Goal: Information Seeking & Learning: Learn about a topic

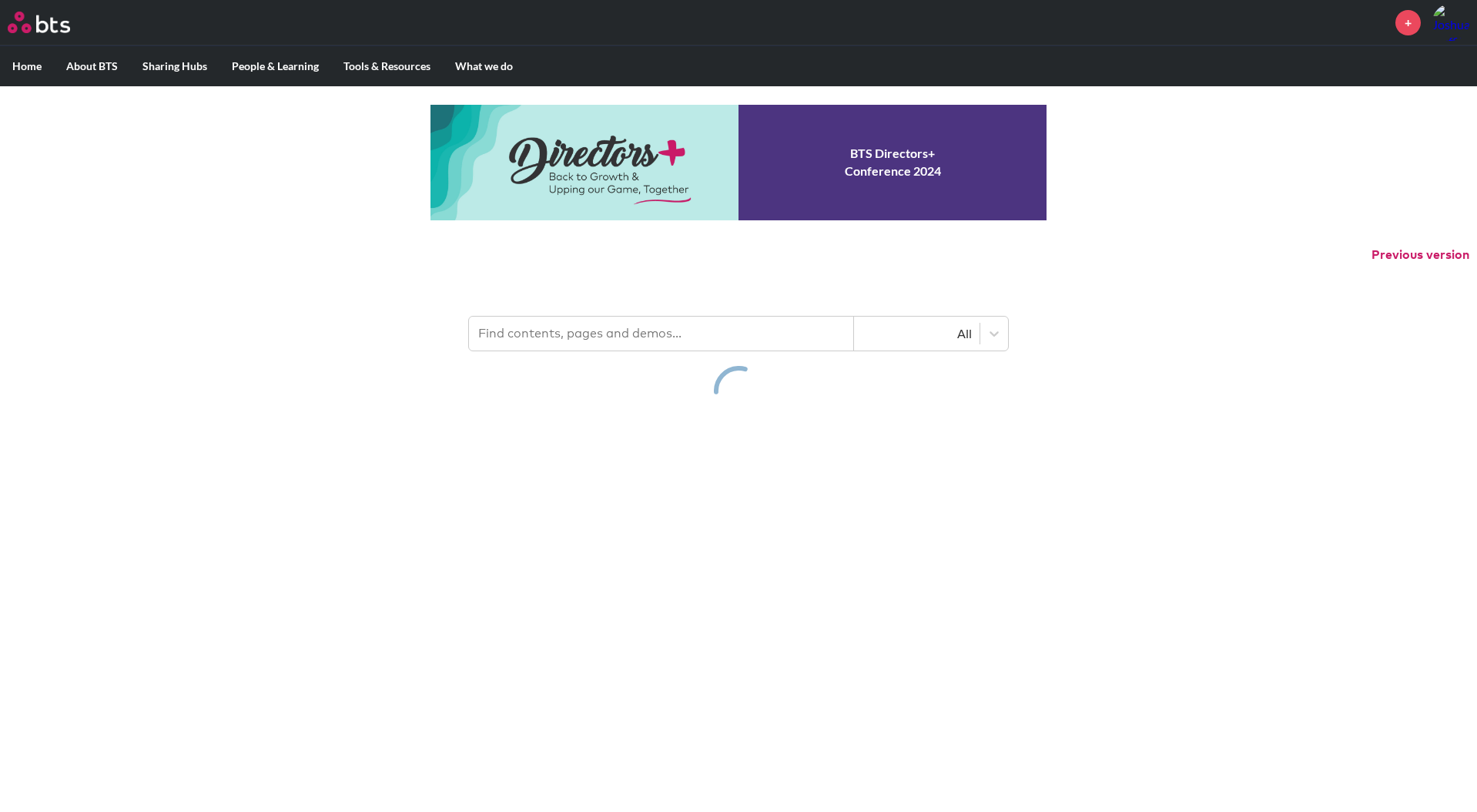
click at [572, 309] on header "All" at bounding box center [738, 326] width 1477 height 80
click at [577, 318] on input "text" at bounding box center [661, 333] width 385 height 34
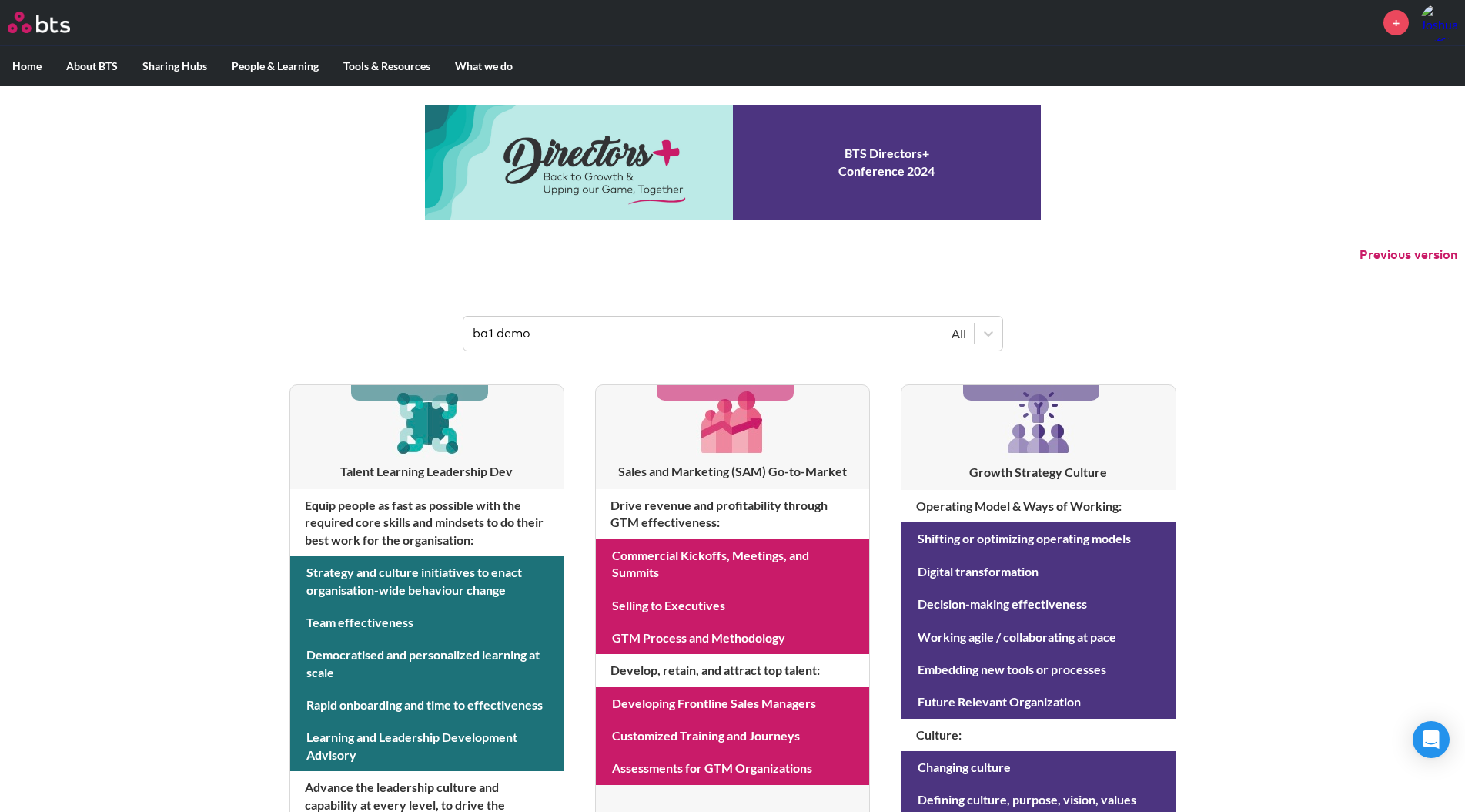
type input "ba1 demo"
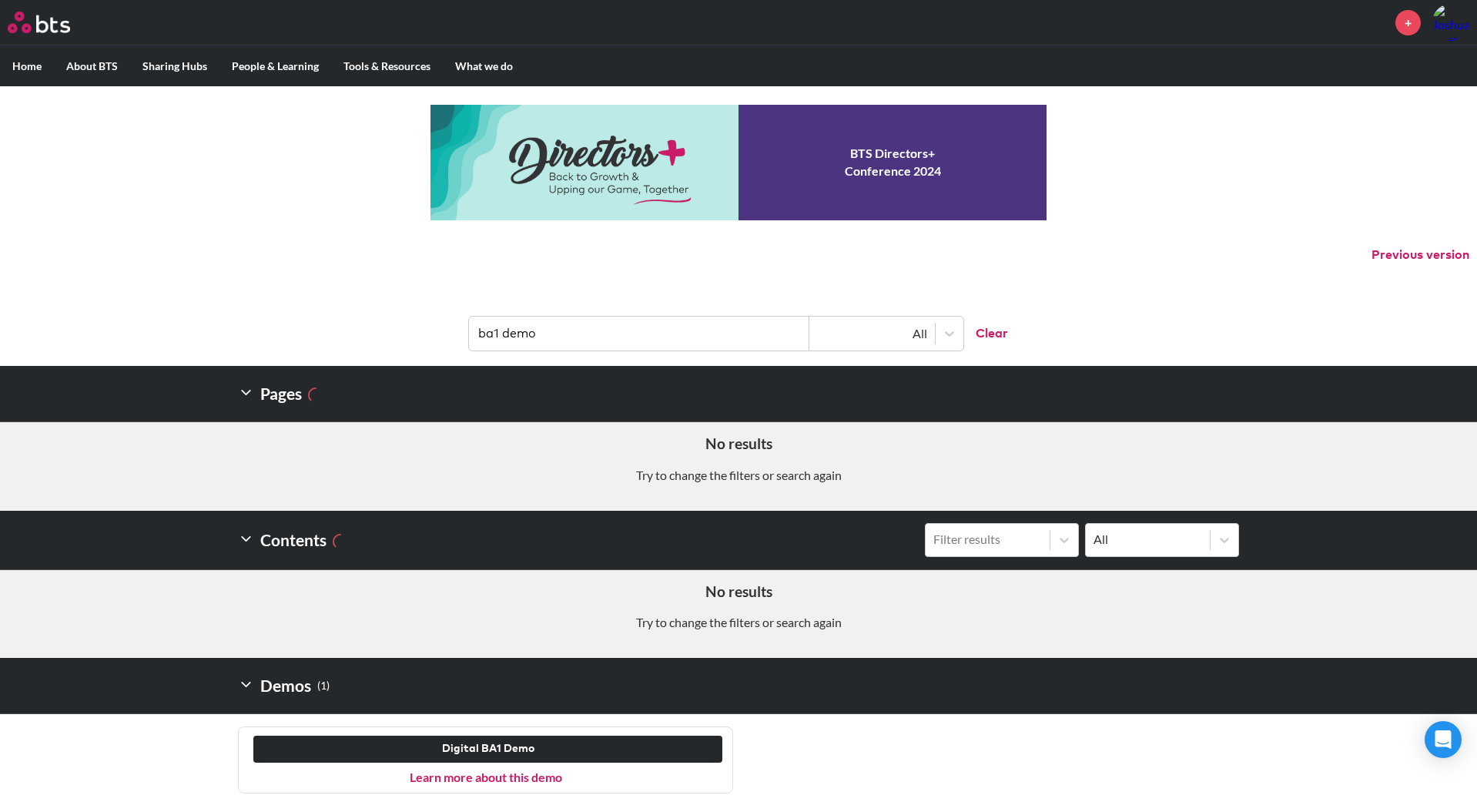
click at [496, 779] on link "Learn more about this demo" at bounding box center [486, 776] width 152 height 15
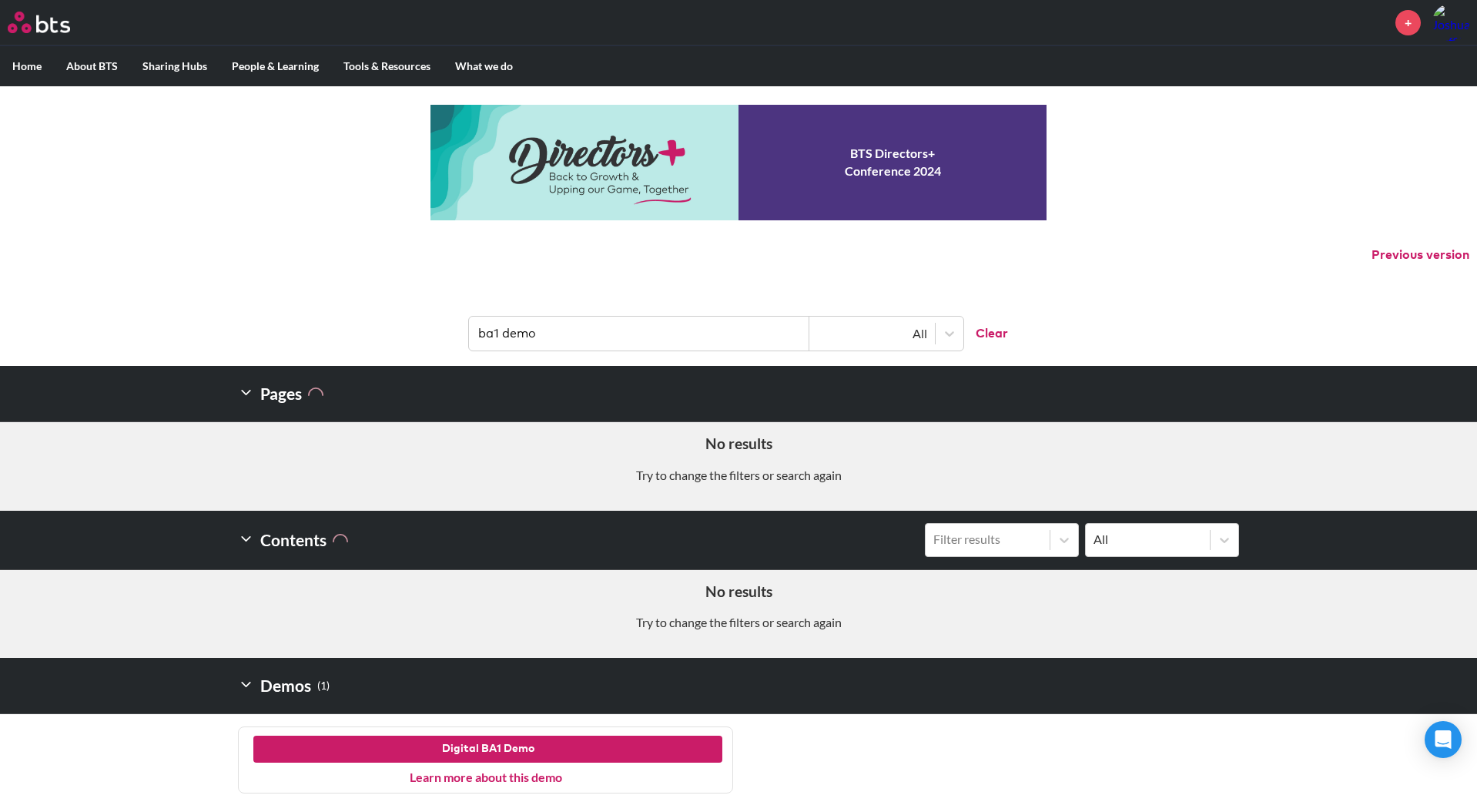
click at [495, 746] on button "Digital BA1 Demo" at bounding box center [487, 749] width 469 height 28
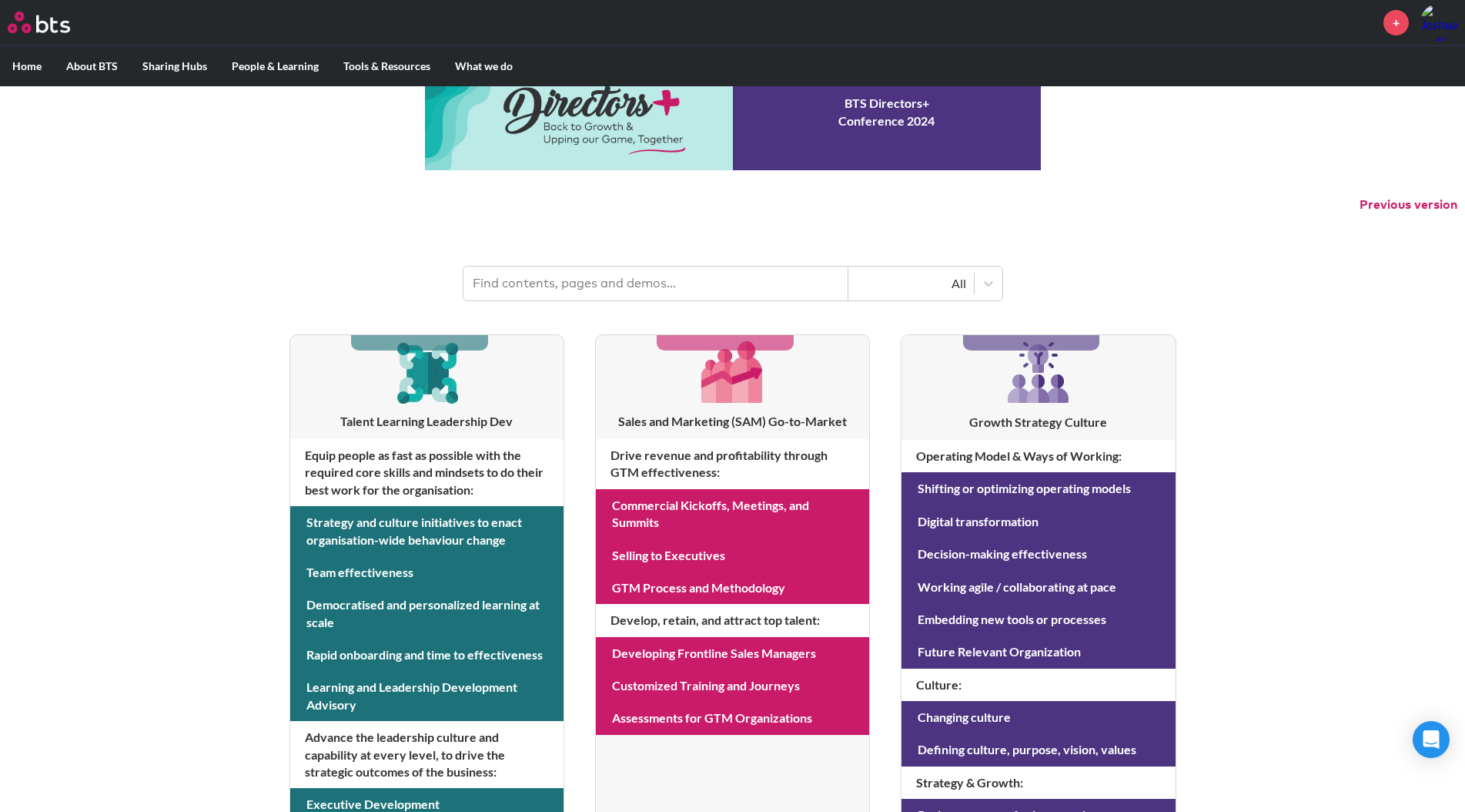
scroll to position [122, 0]
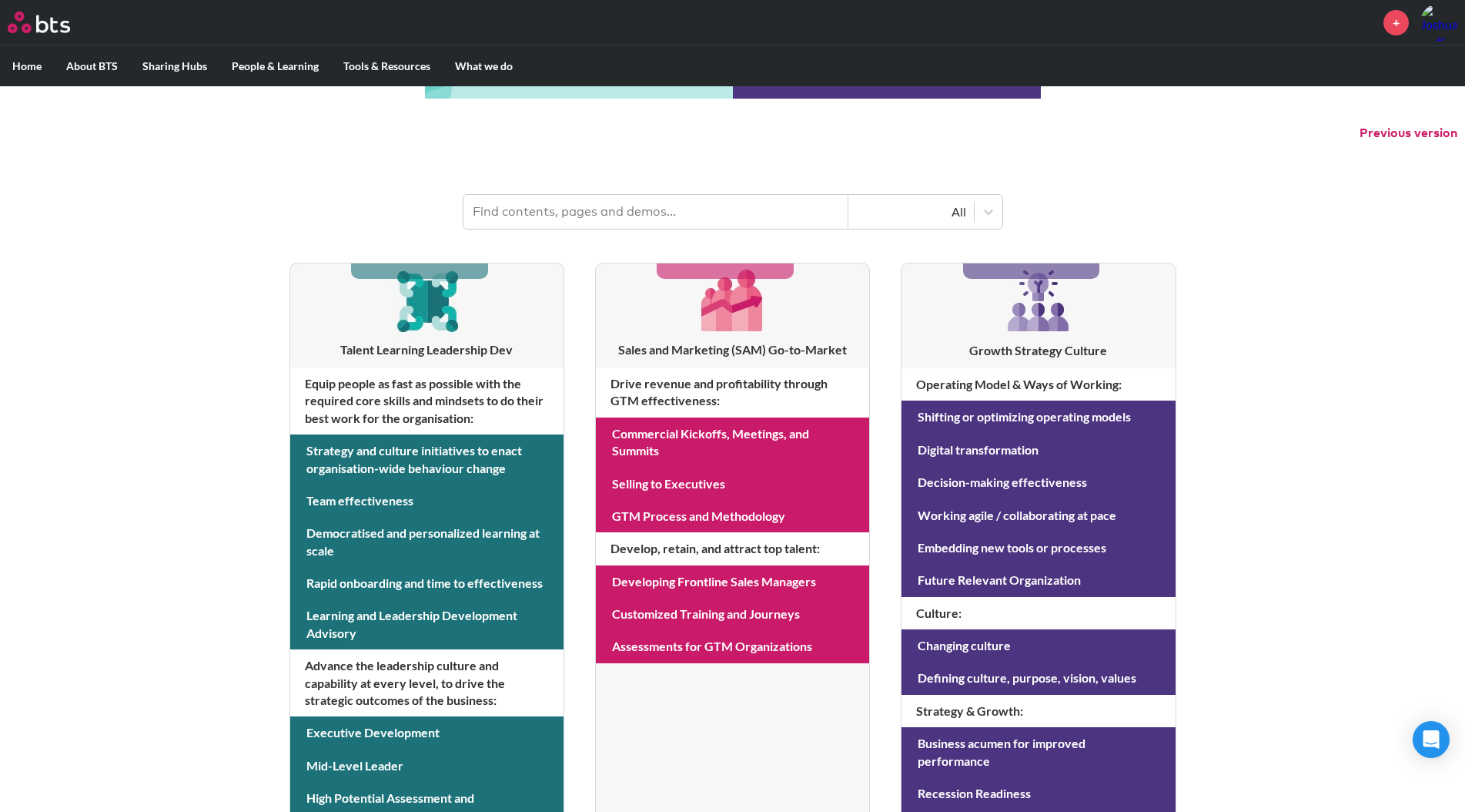
click at [598, 214] on input "text" at bounding box center [656, 212] width 385 height 34
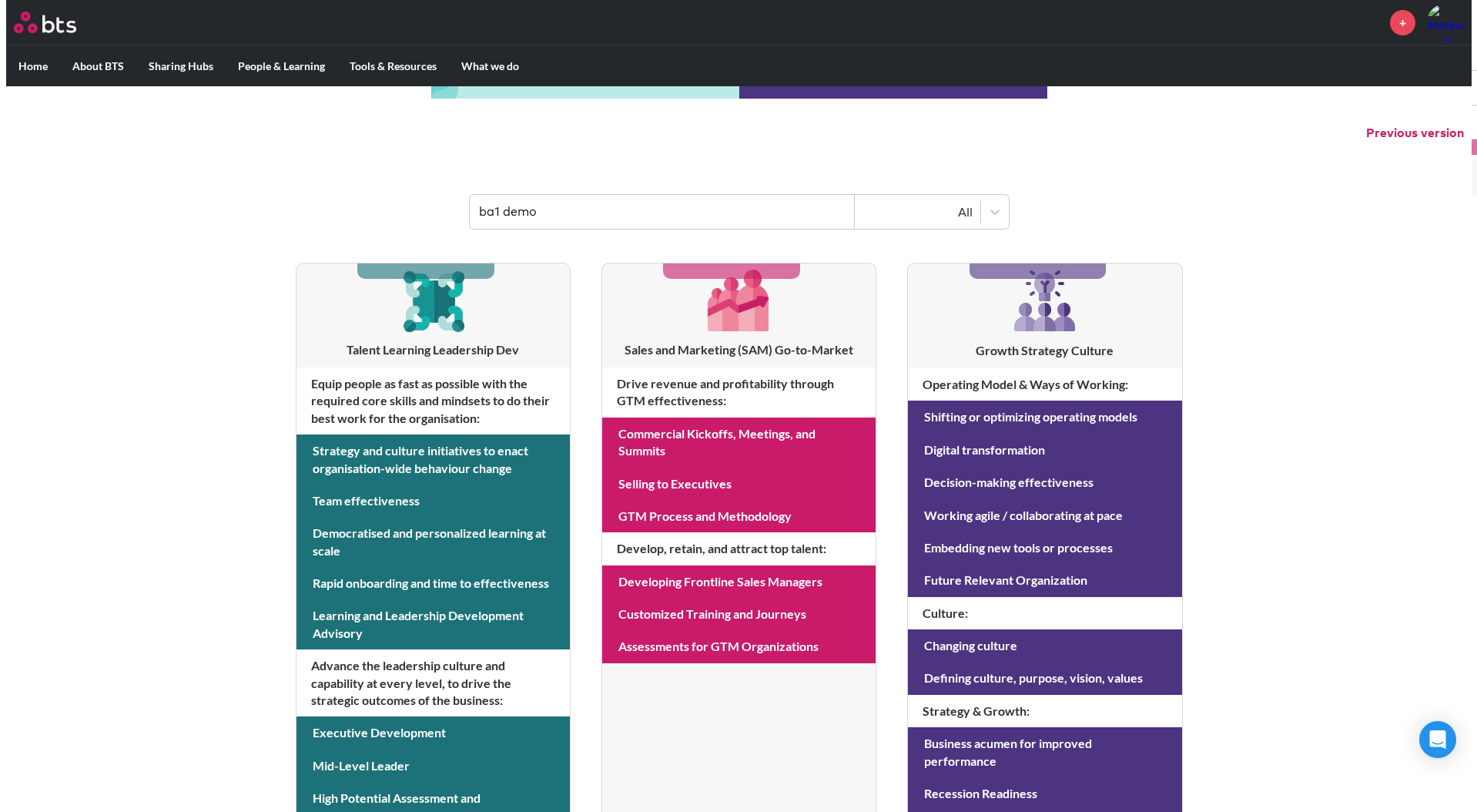
scroll to position [0, 0]
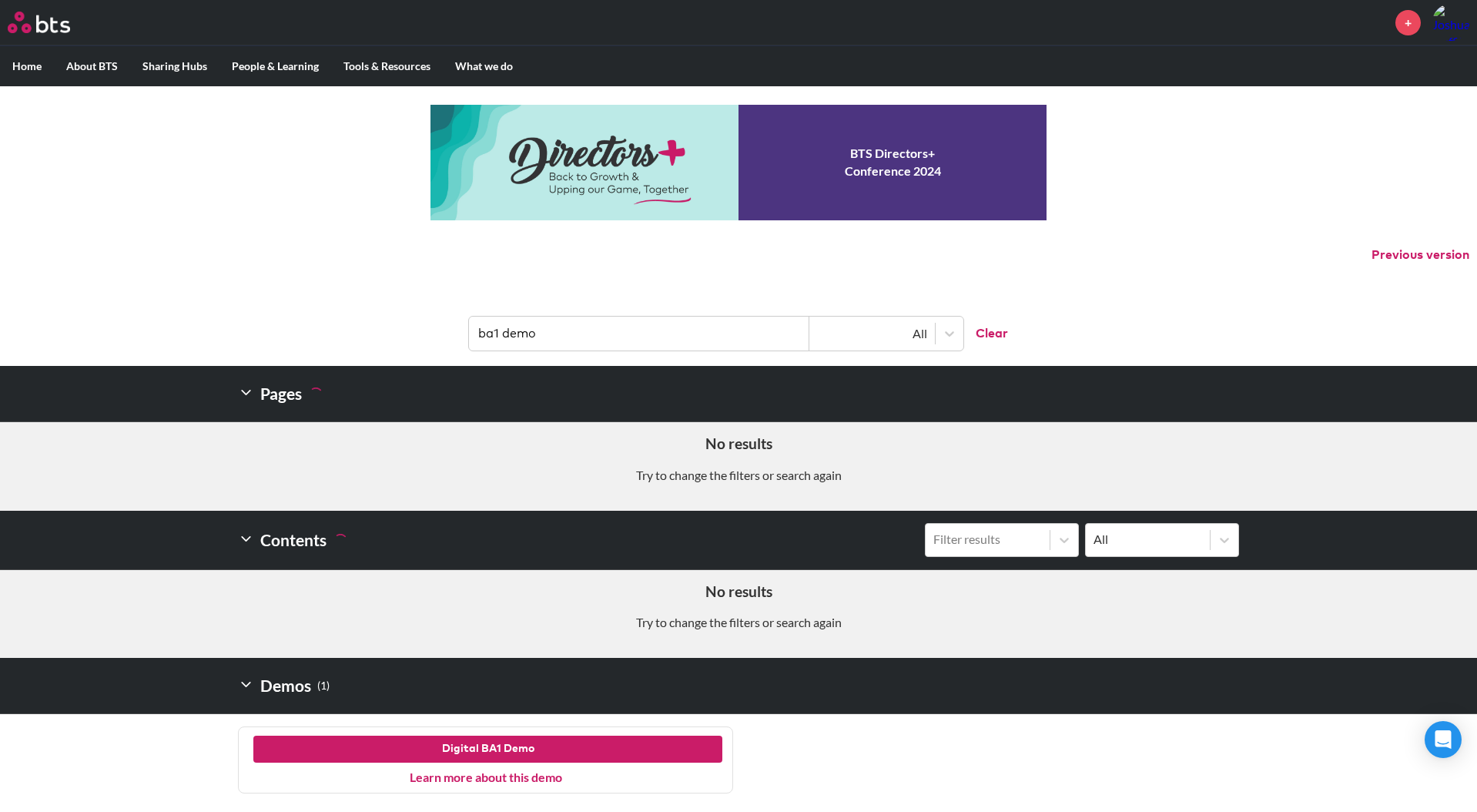
type input "ba1 demo"
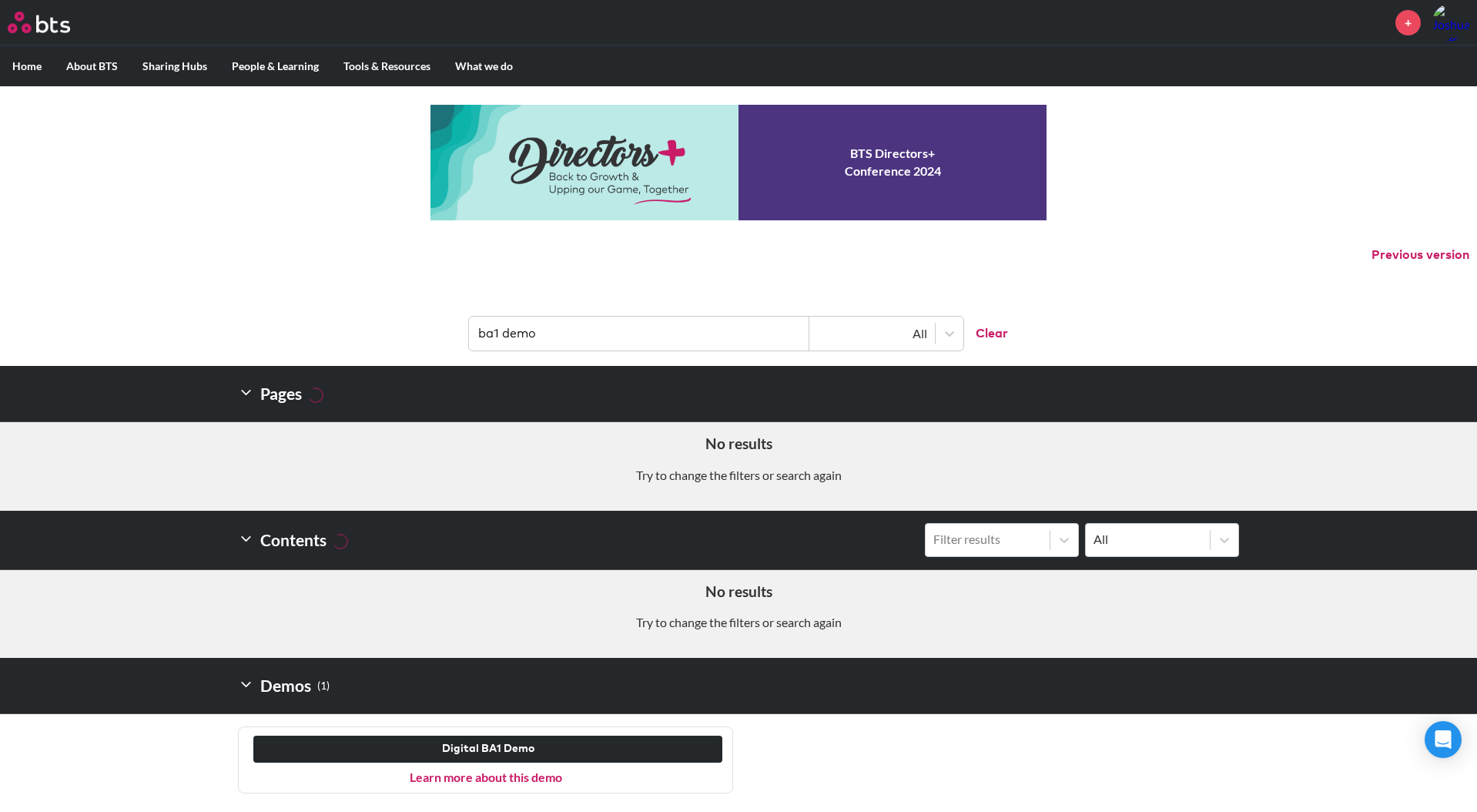
click at [167, 668] on header "Demos ( 1 )" at bounding box center [738, 686] width 1477 height 56
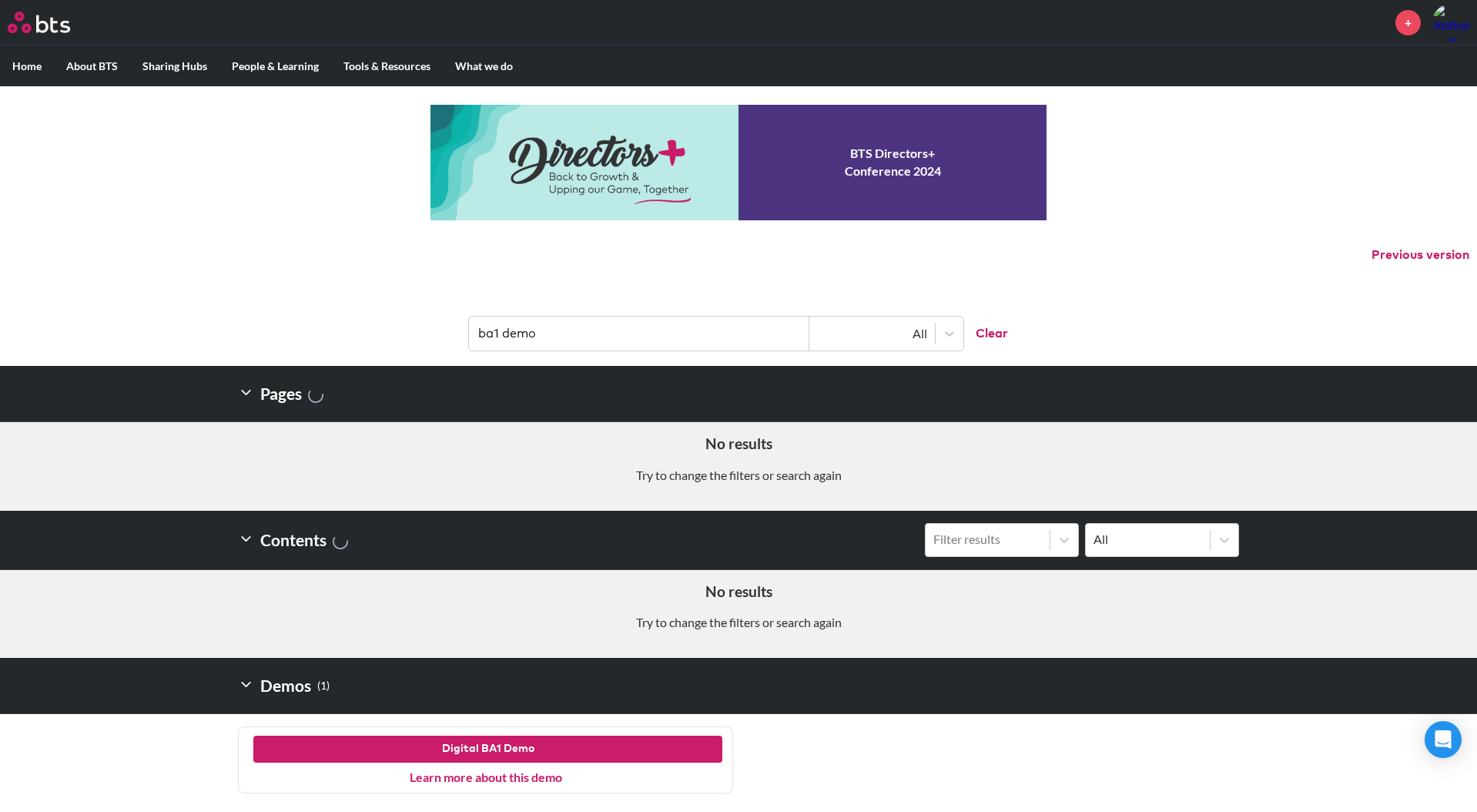
click at [529, 745] on button "Digital BA1 Demo" at bounding box center [487, 749] width 469 height 28
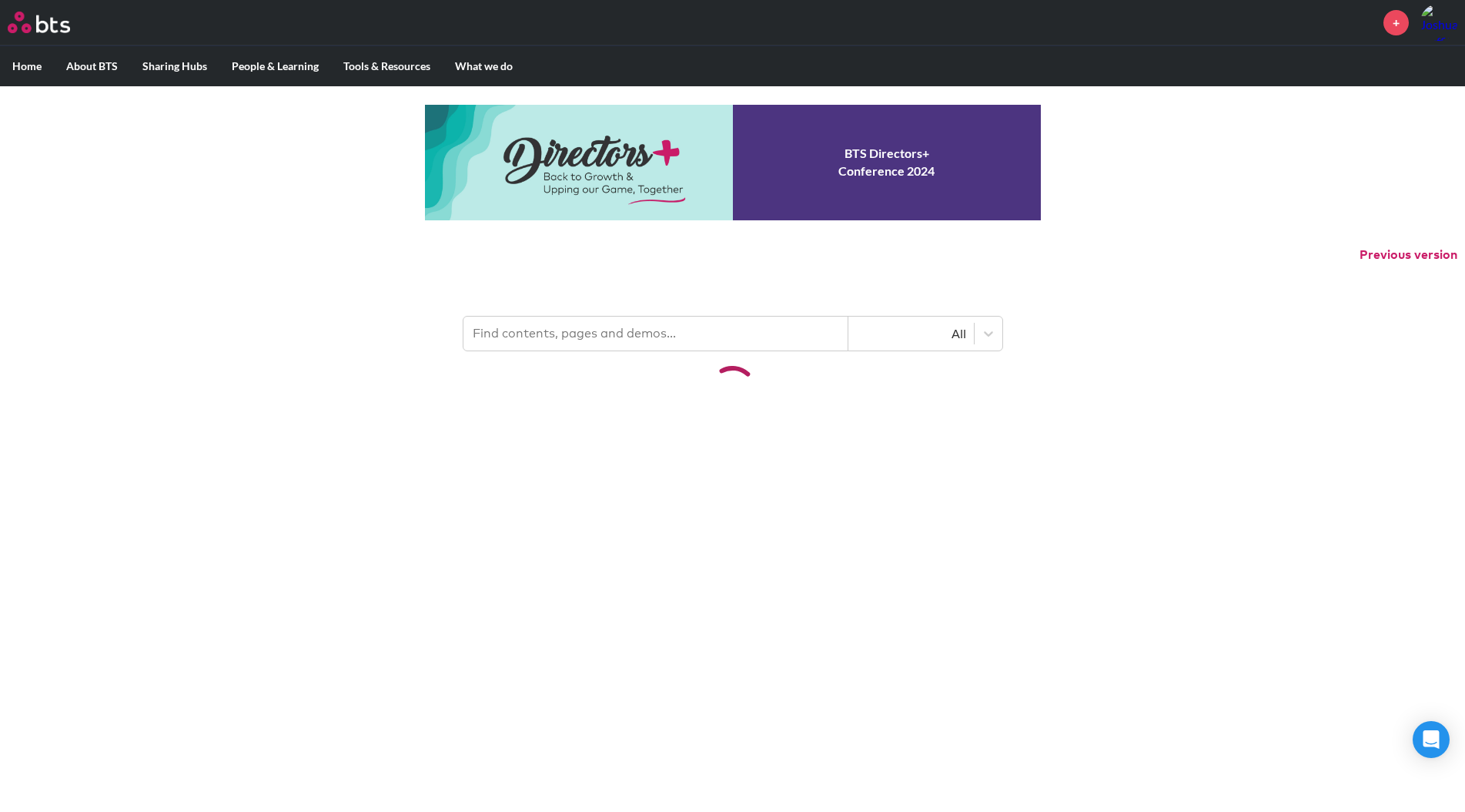
click at [627, 331] on input "text" at bounding box center [656, 333] width 385 height 34
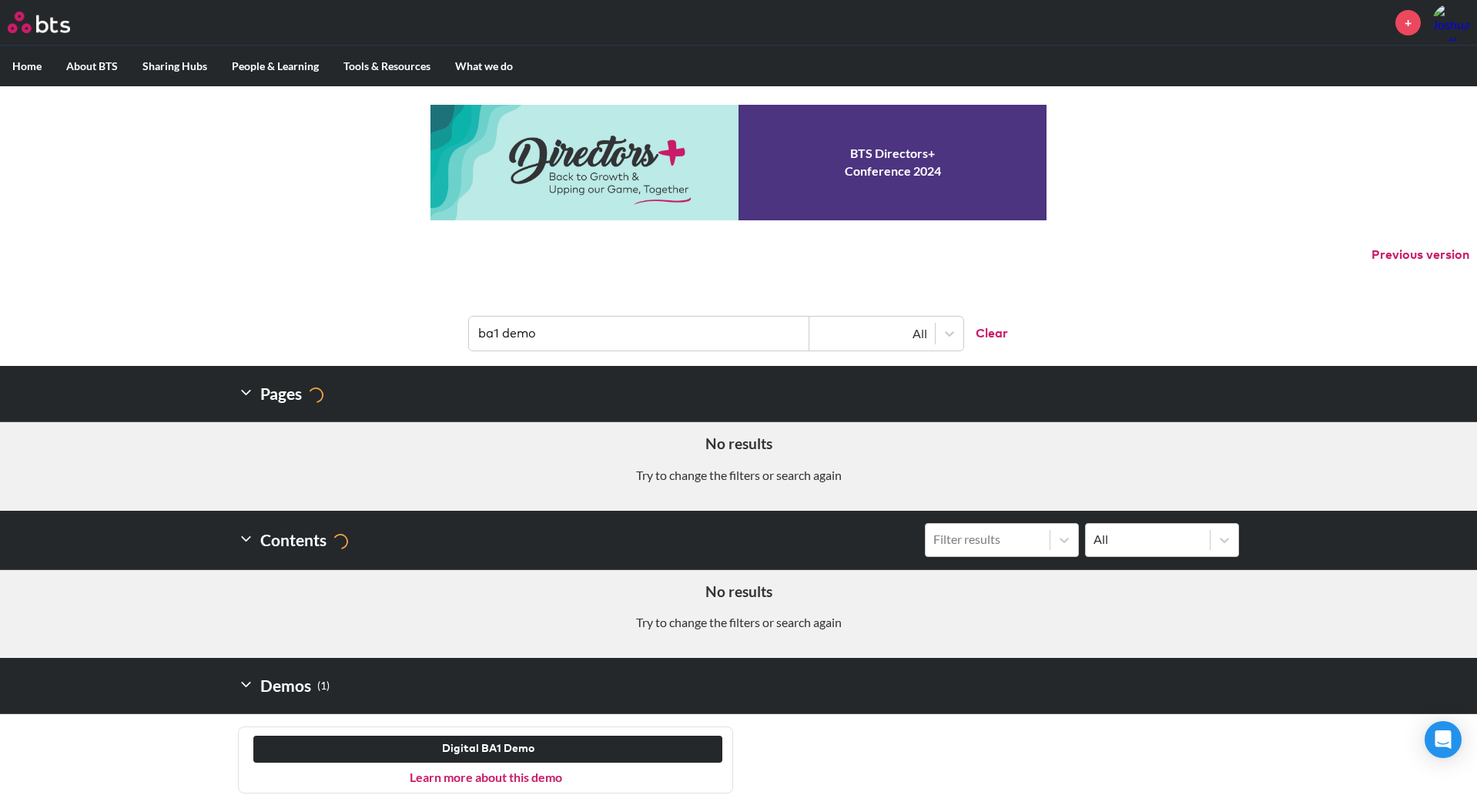
type input "ba1 demo"
click at [496, 782] on link "Learn more about this demo" at bounding box center [486, 776] width 152 height 15
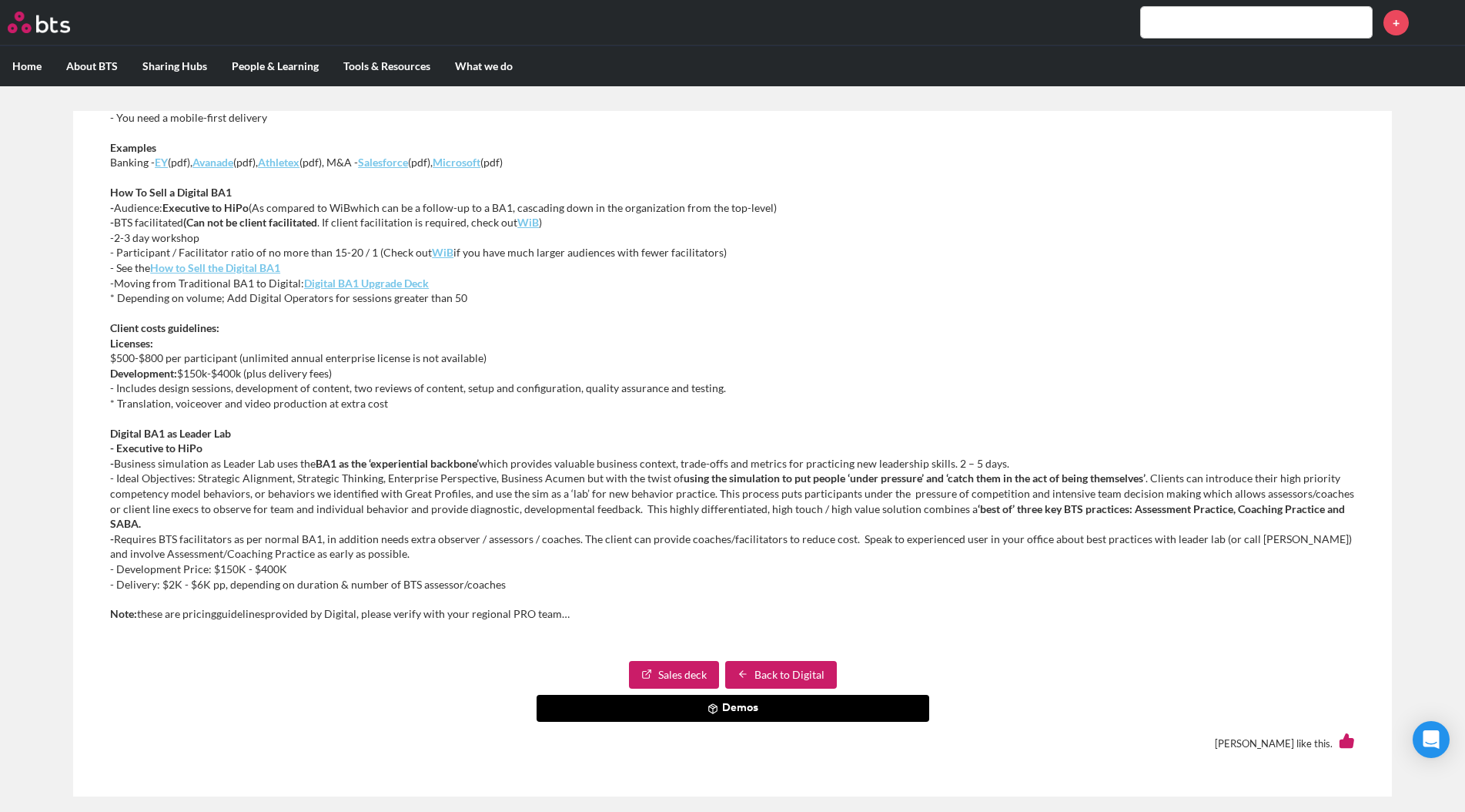
scroll to position [714, 0]
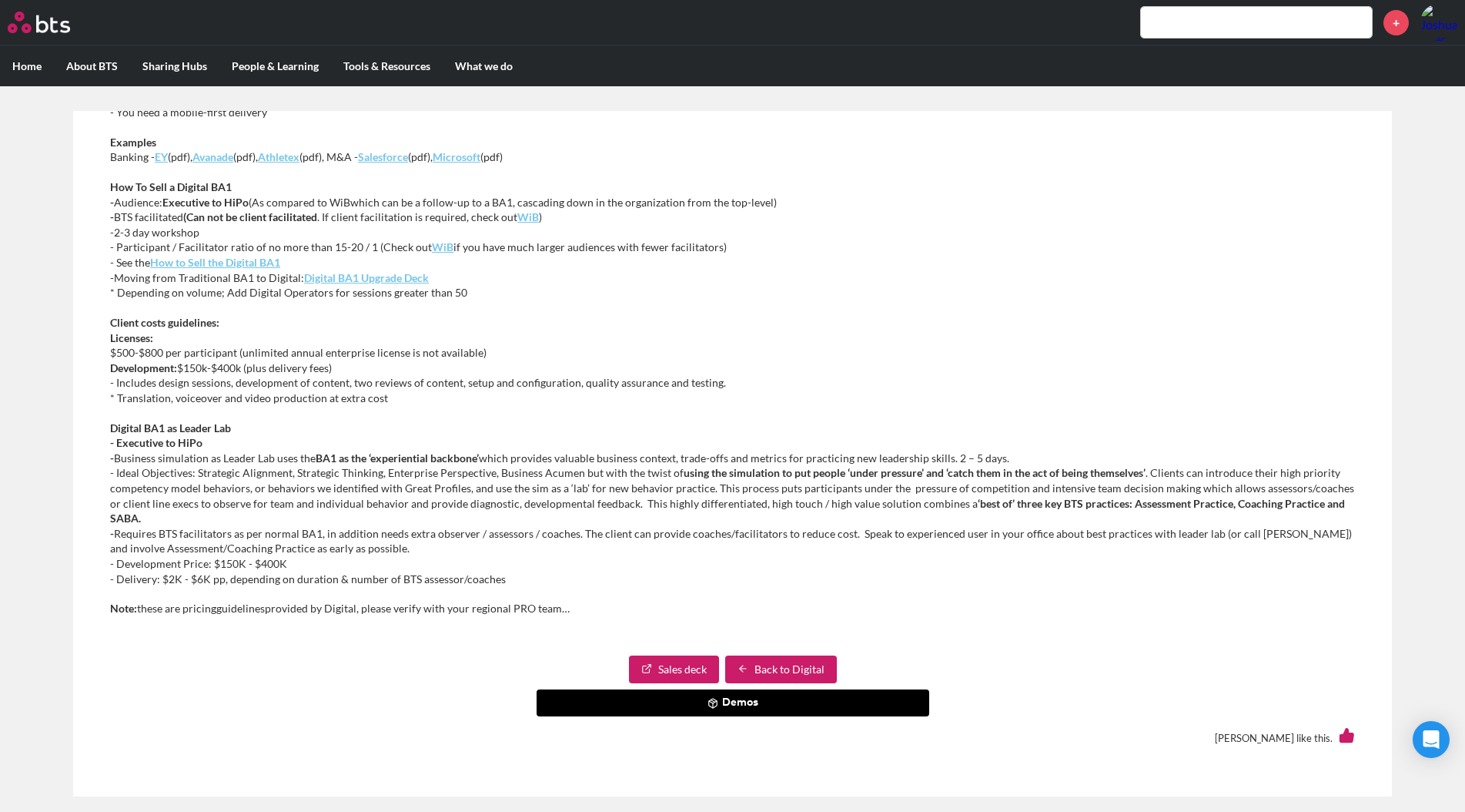
click at [741, 706] on button "Demos" at bounding box center [733, 703] width 393 height 28
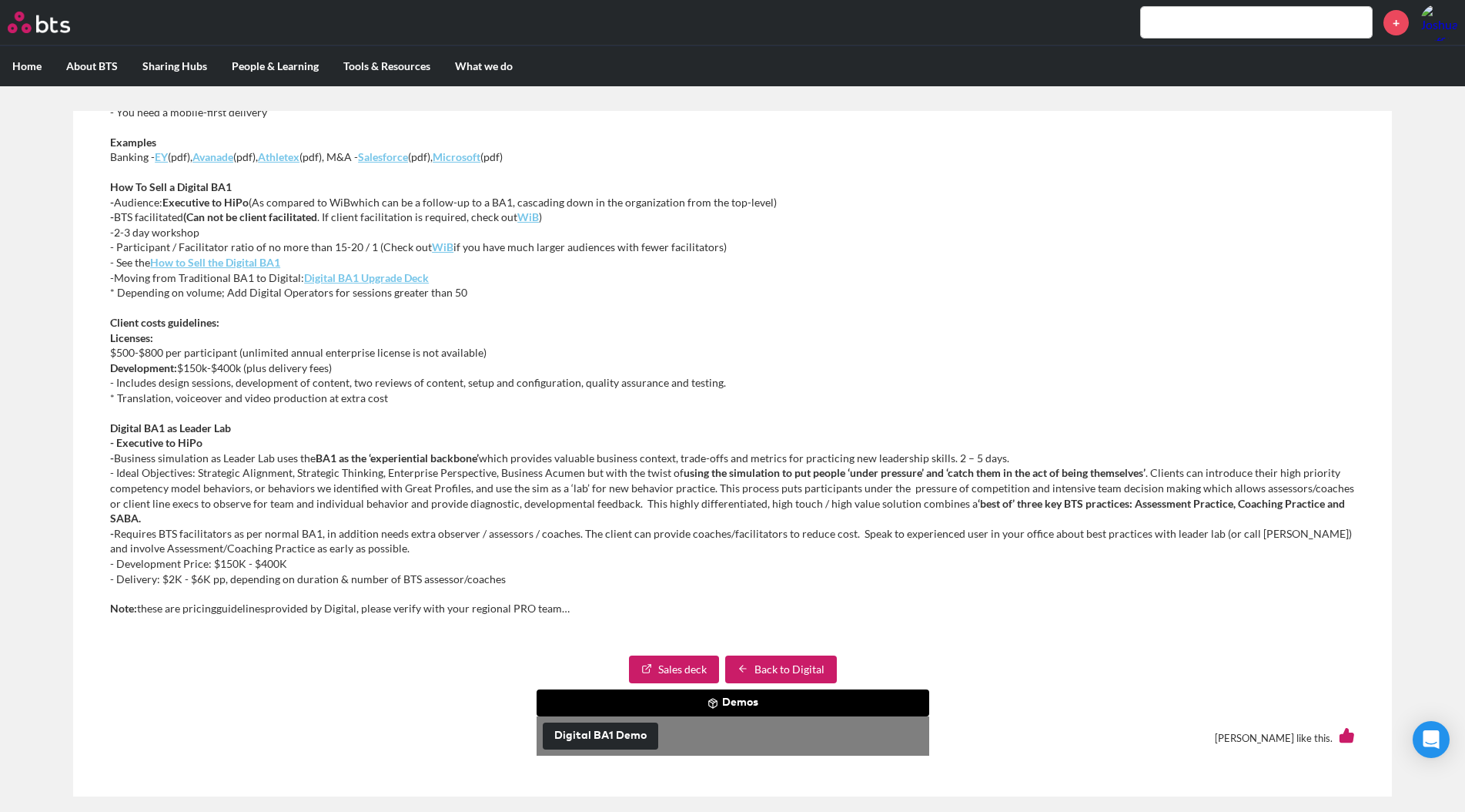
drag, startPoint x: 618, startPoint y: 737, endPoint x: 683, endPoint y: 745, distance: 65.1
click at [687, 745] on span "Digital BA1 Demo" at bounding box center [733, 736] width 385 height 32
drag, startPoint x: 621, startPoint y: 735, endPoint x: 1059, endPoint y: 396, distance: 553.8
click at [1254, 22] on div "MENU + Home About BTS Who we are How we work: Policies, Toolkits and Guidance I…" at bounding box center [732, 410] width 1465 height 821
drag, startPoint x: 631, startPoint y: 737, endPoint x: 681, endPoint y: 564, distance: 179.6
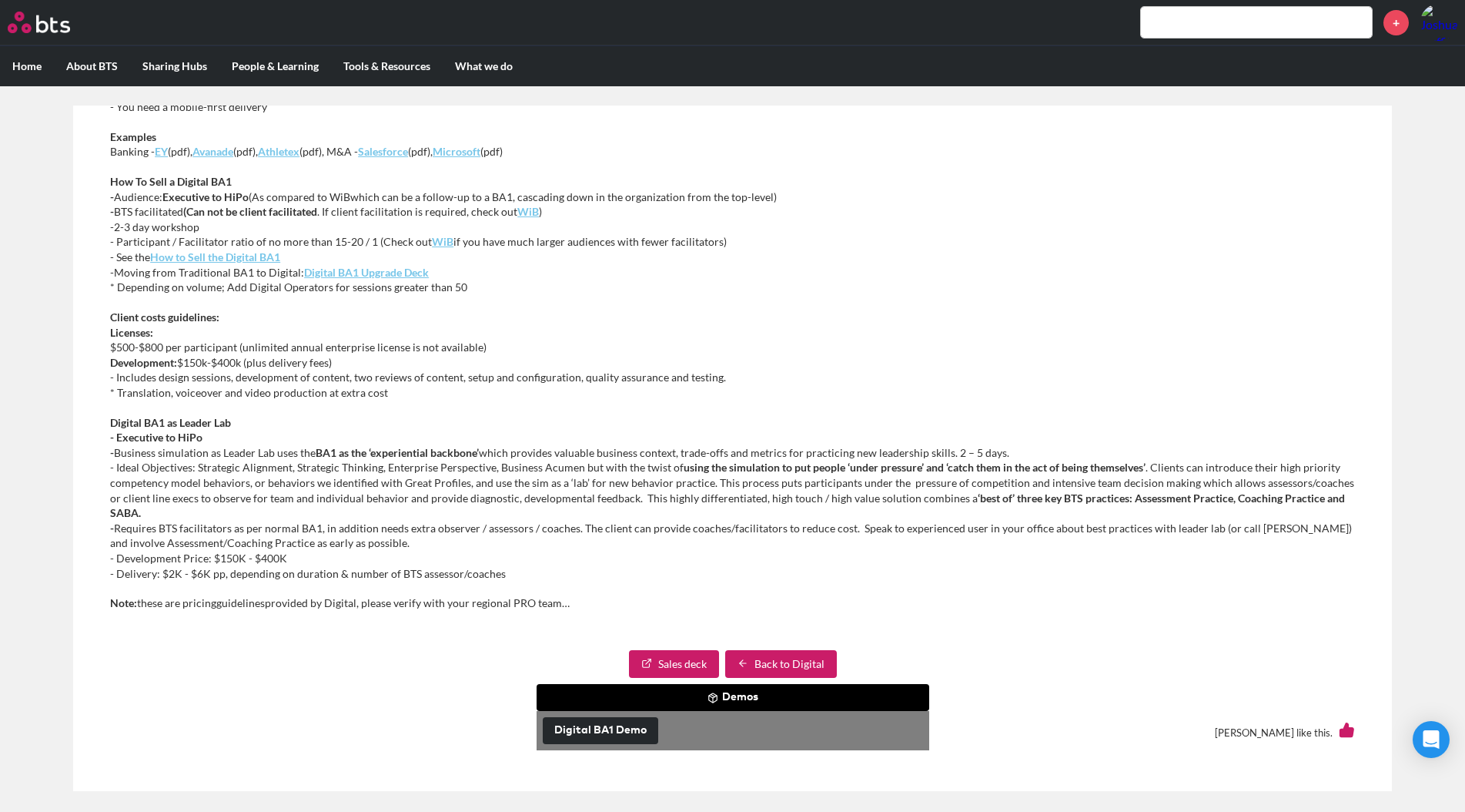
scroll to position [9, 0]
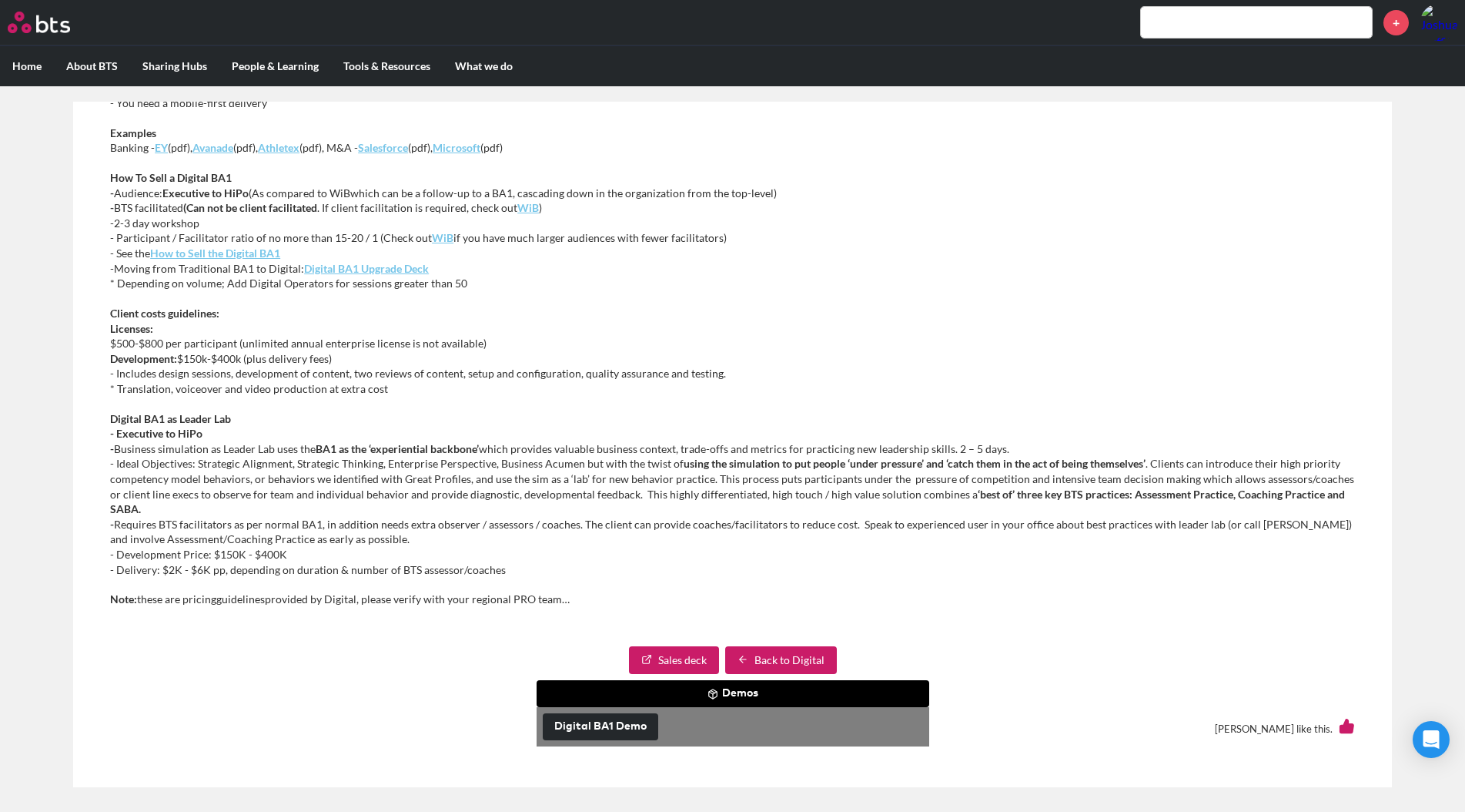
drag, startPoint x: 595, startPoint y: 735, endPoint x: 542, endPoint y: 657, distance: 94.8
click at [480, 602] on p "Note: these are pricing guidelines provided by Digital, please verify with your…" at bounding box center [732, 598] width 1245 height 15
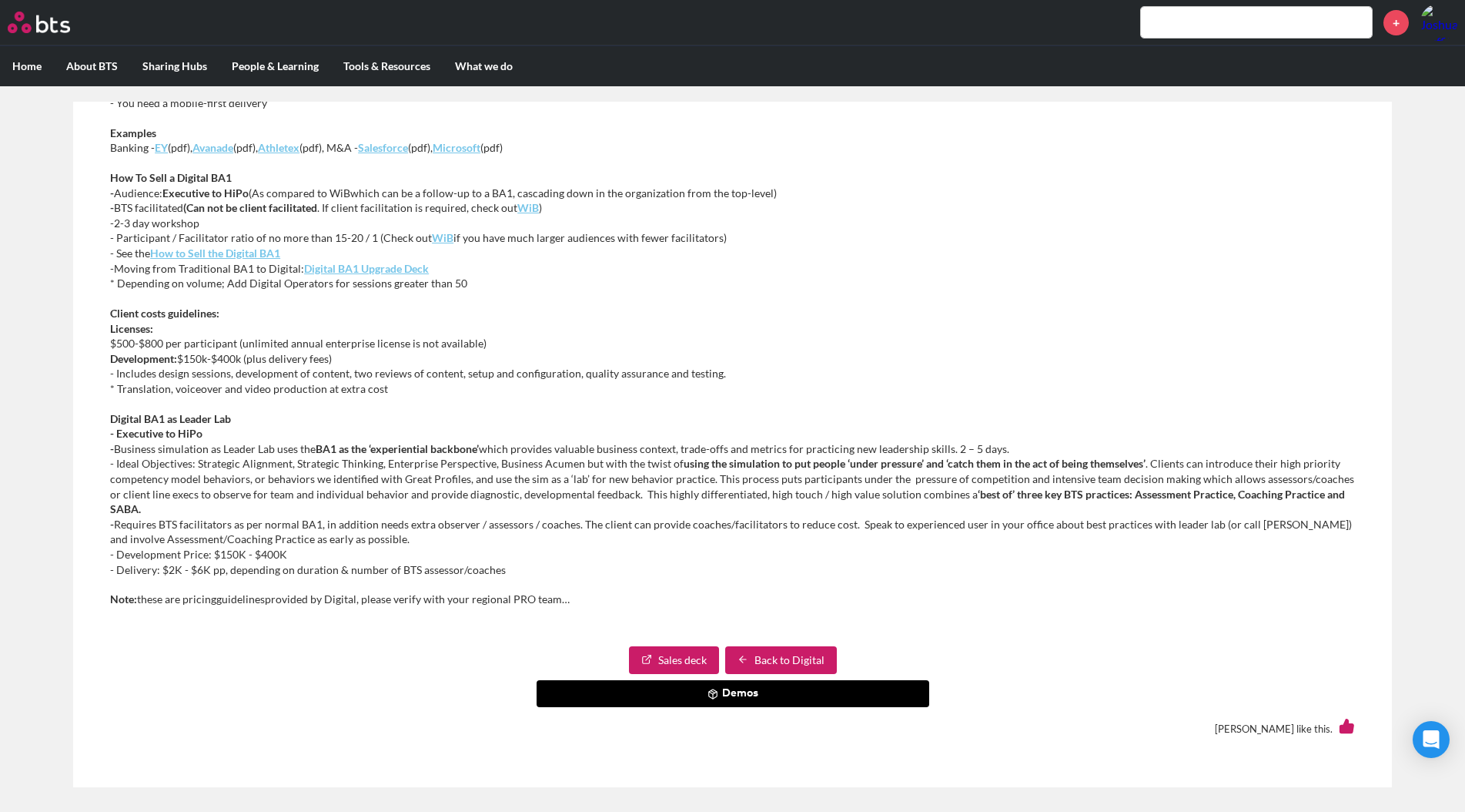
click at [673, 695] on button "Demos" at bounding box center [733, 694] width 393 height 28
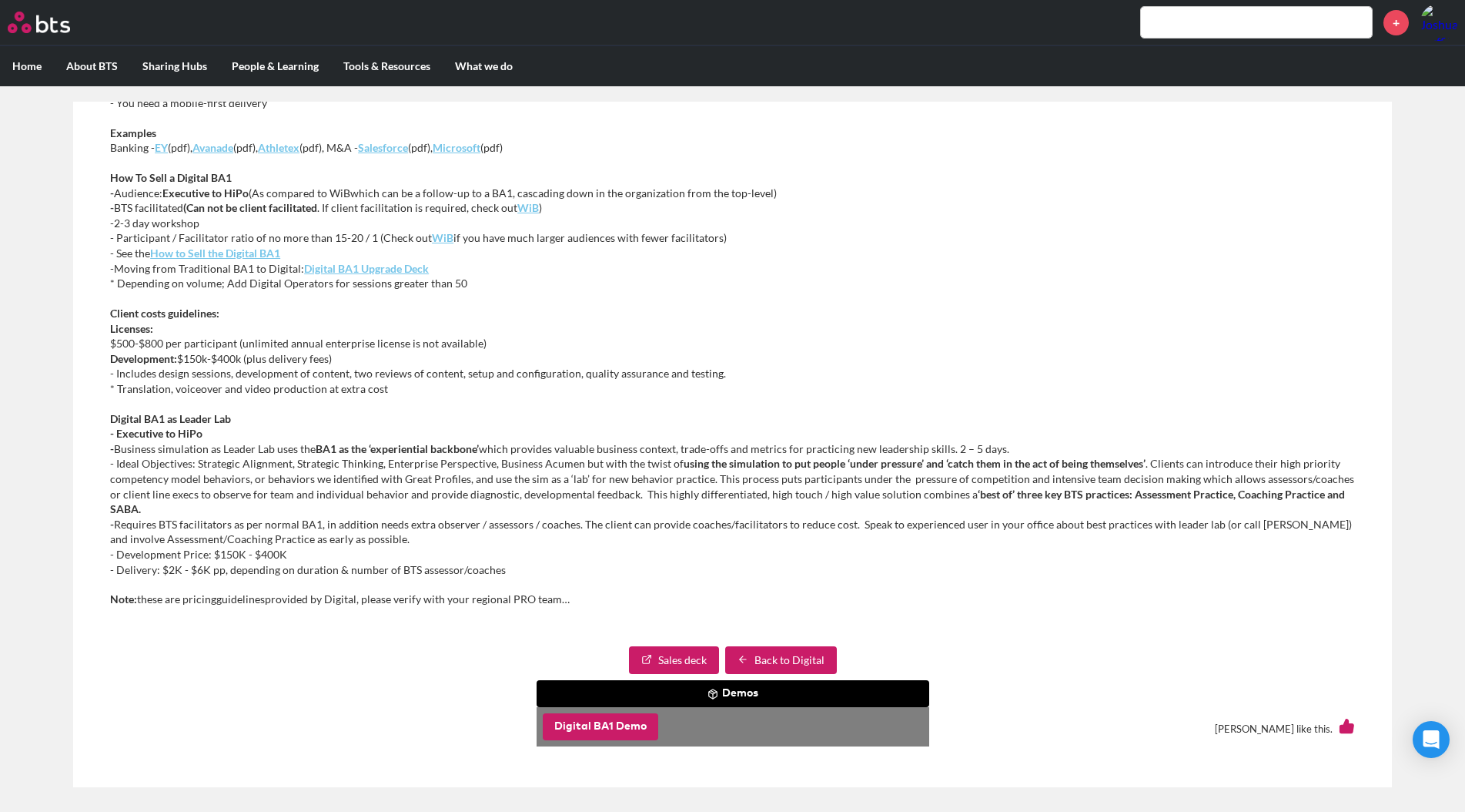
click at [609, 725] on button "Digital BA1 Demo" at bounding box center [600, 727] width 115 height 28
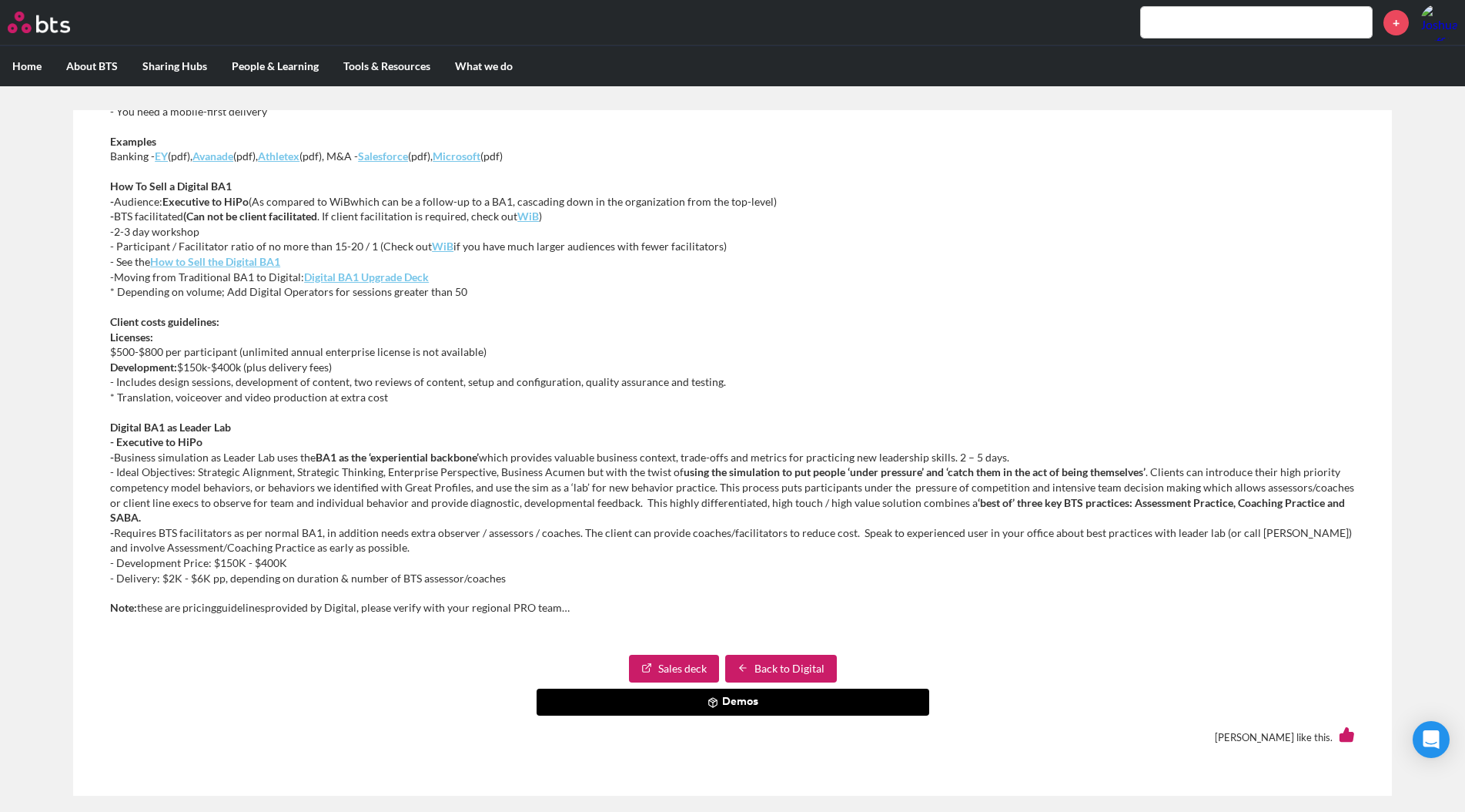
scroll to position [9, 0]
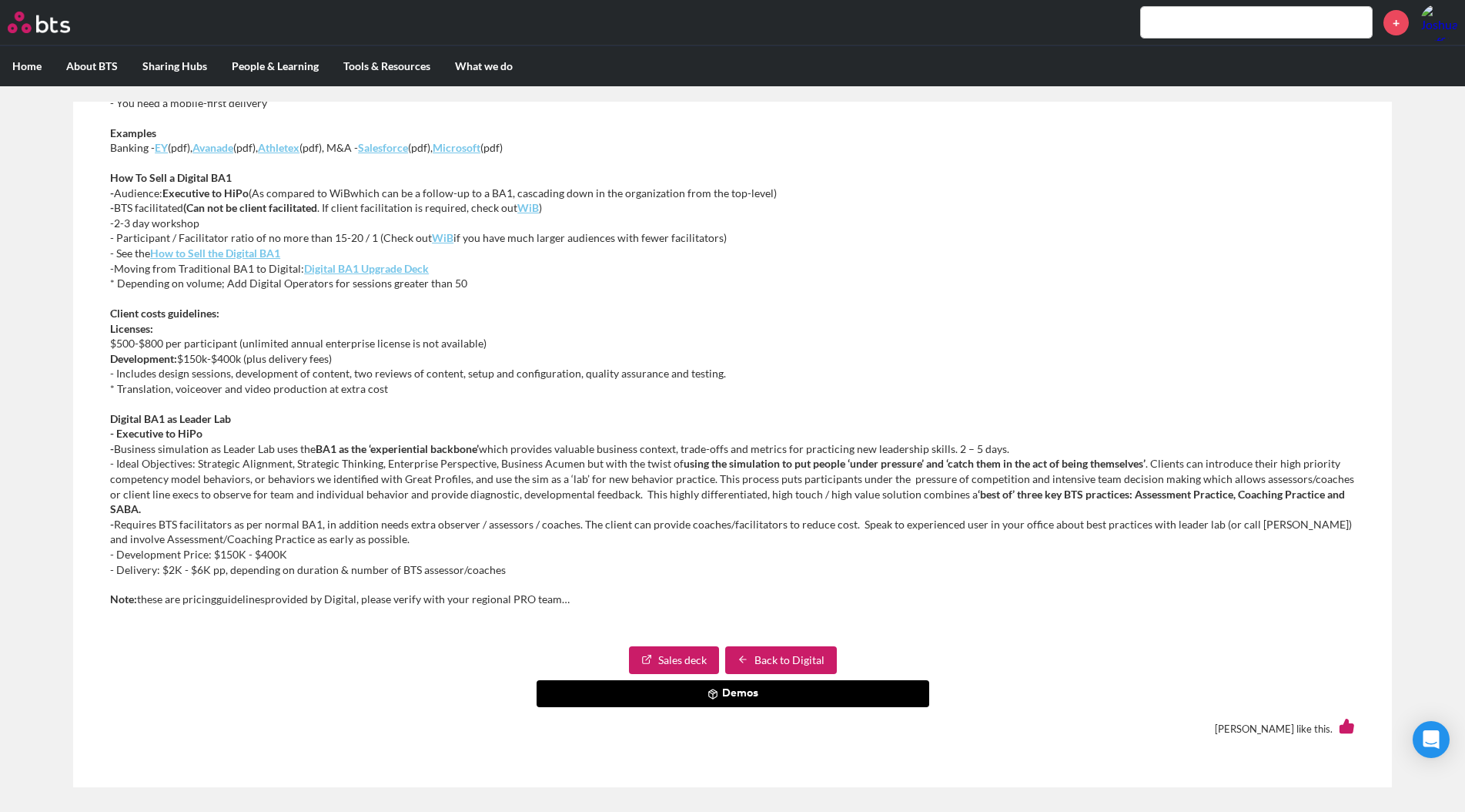
click at [711, 691] on line at bounding box center [713, 691] width 4 height 2
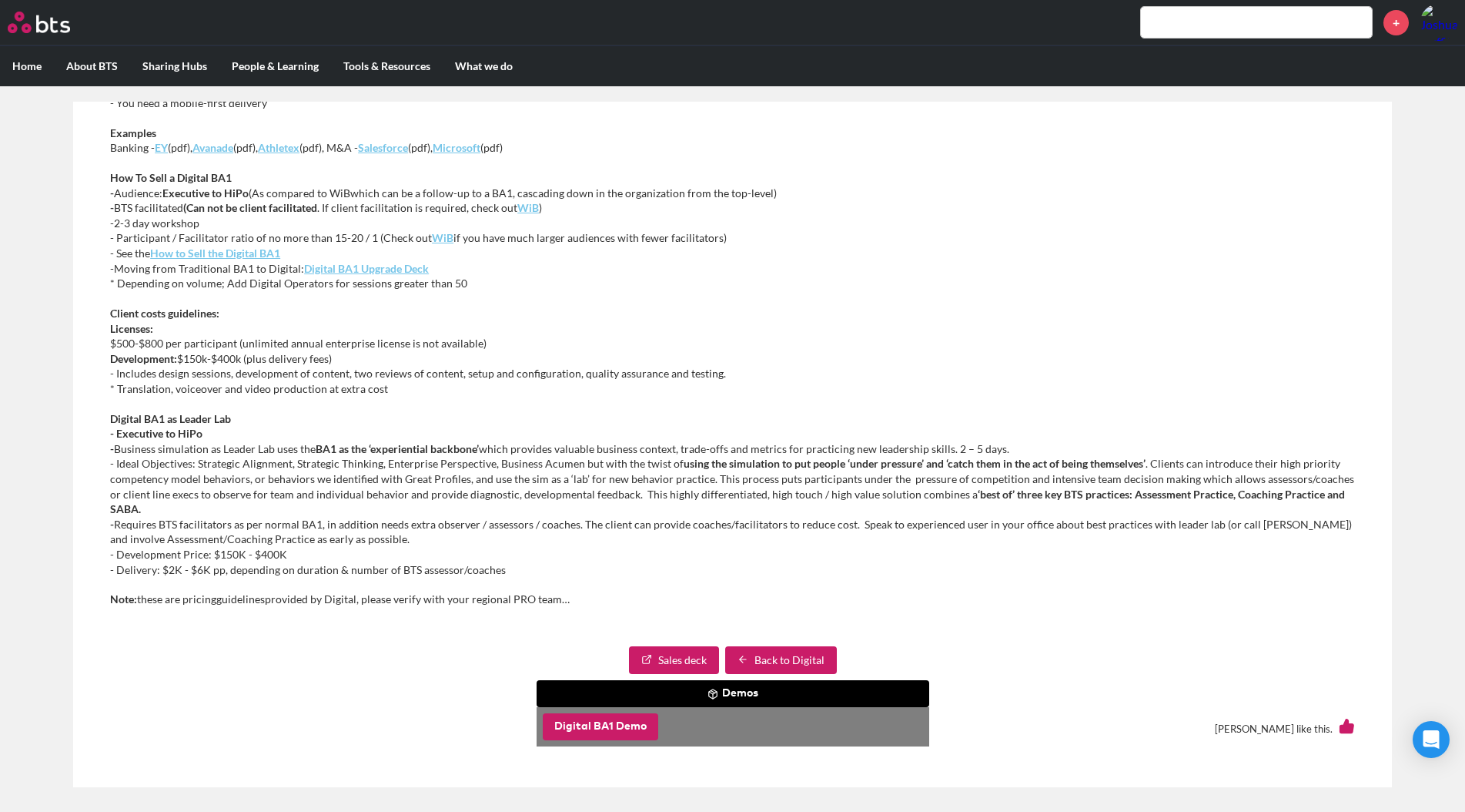
click at [617, 718] on button "Digital BA1 Demo" at bounding box center [600, 727] width 115 height 28
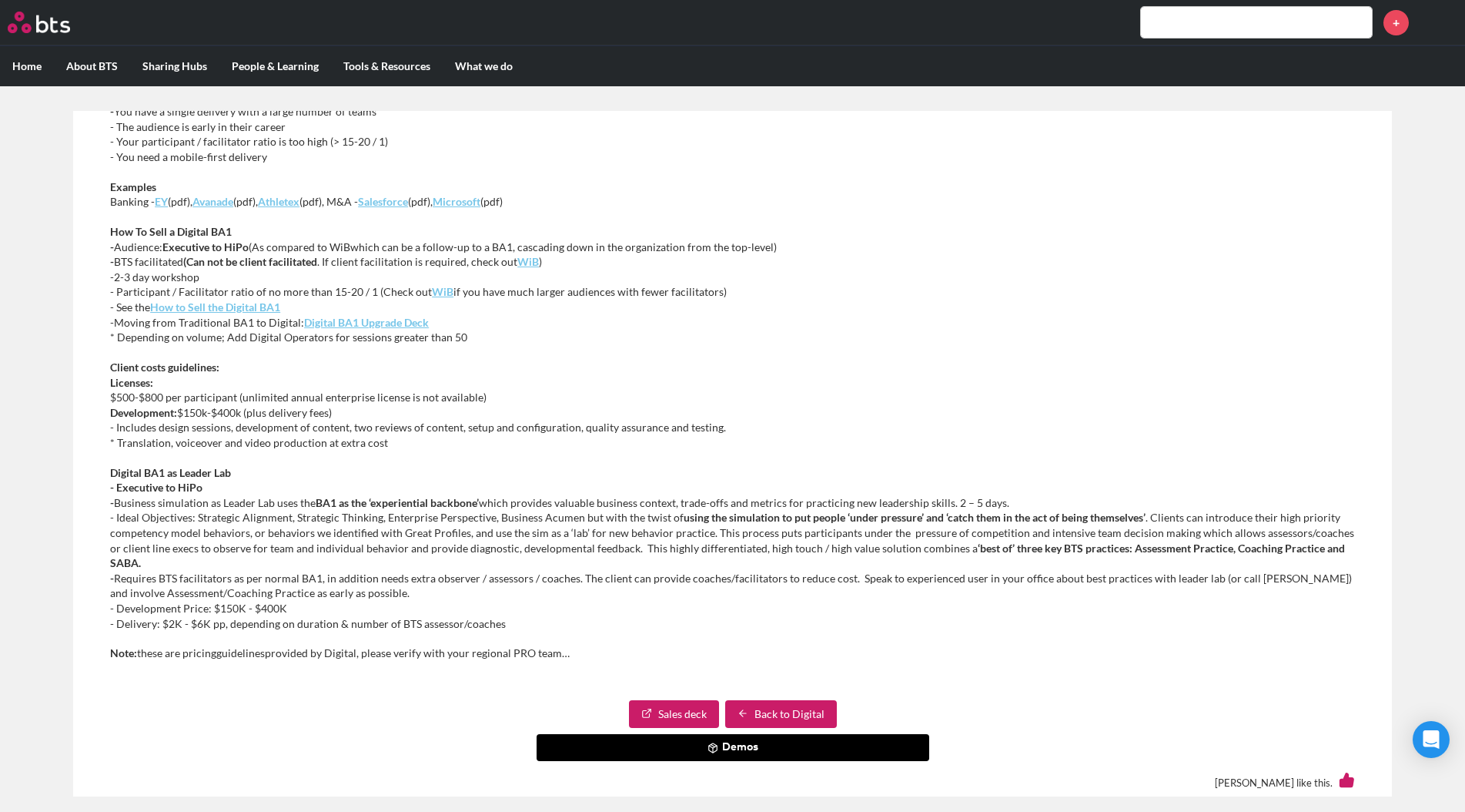
scroll to position [714, 0]
